Goal: Information Seeking & Learning: Learn about a topic

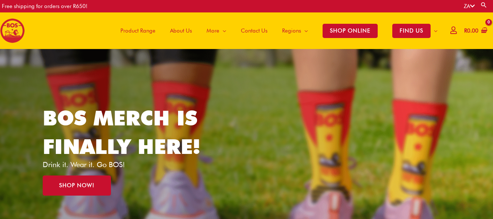
click at [185, 29] on span "About Us" at bounding box center [181, 31] width 22 height 22
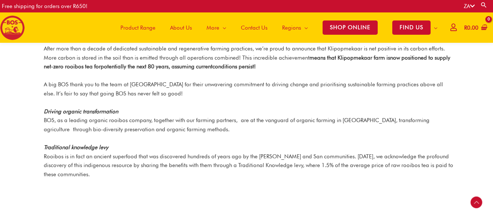
scroll to position [891, 0]
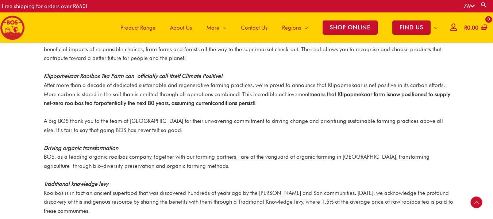
click at [180, 27] on span "About Us" at bounding box center [181, 28] width 22 height 22
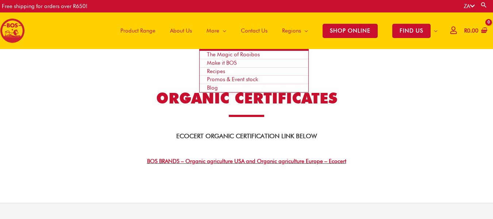
click at [213, 88] on span "Blog" at bounding box center [212, 87] width 11 height 7
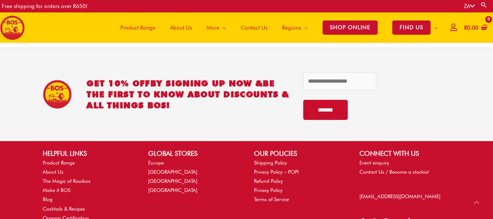
scroll to position [763, 0]
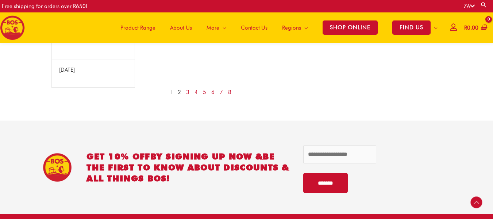
click at [180, 97] on link "2" at bounding box center [179, 92] width 3 height 9
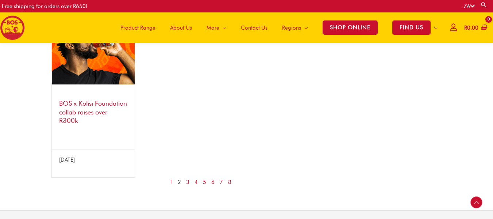
scroll to position [724, 0]
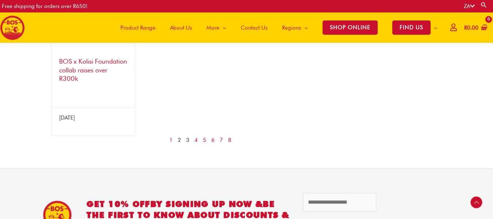
click at [188, 139] on link "3" at bounding box center [187, 139] width 3 height 9
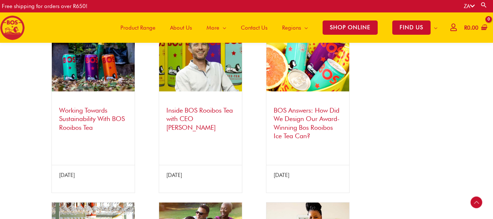
scroll to position [322, 0]
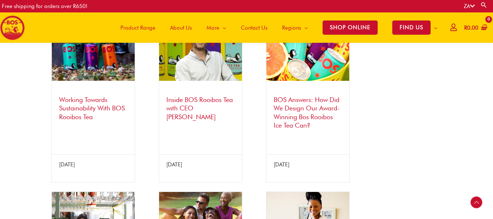
click at [79, 109] on link "Working Towards Sustainability With BOS Rooibos Tea" at bounding box center [92, 108] width 66 height 25
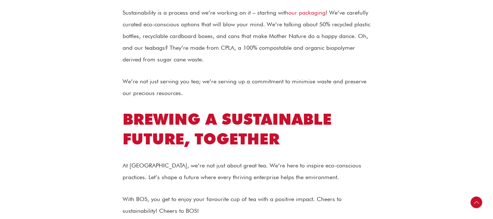
scroll to position [1314, 0]
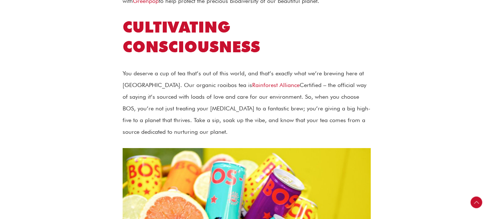
scroll to position [1059, 0]
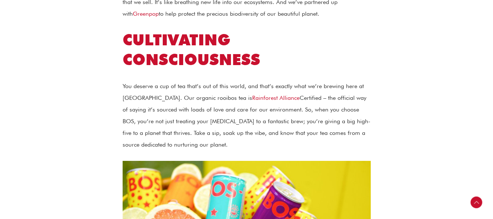
click at [263, 80] on p "You deserve a cup of tea that’s out of this world, and that’s exactly what we’r…" at bounding box center [247, 115] width 248 height 70
